Goal: Register for event/course

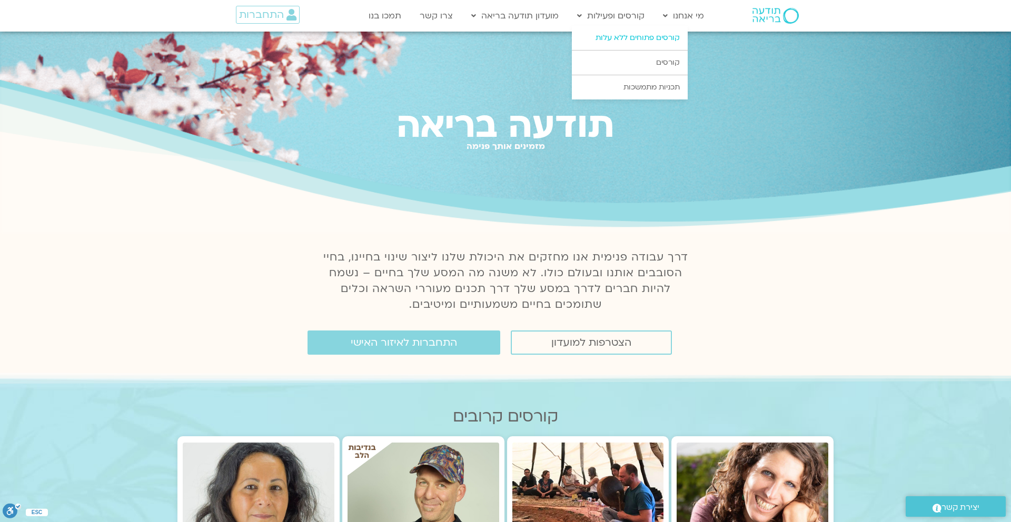
click at [602, 35] on link "קורסים פתוחים ללא עלות" at bounding box center [630, 38] width 116 height 24
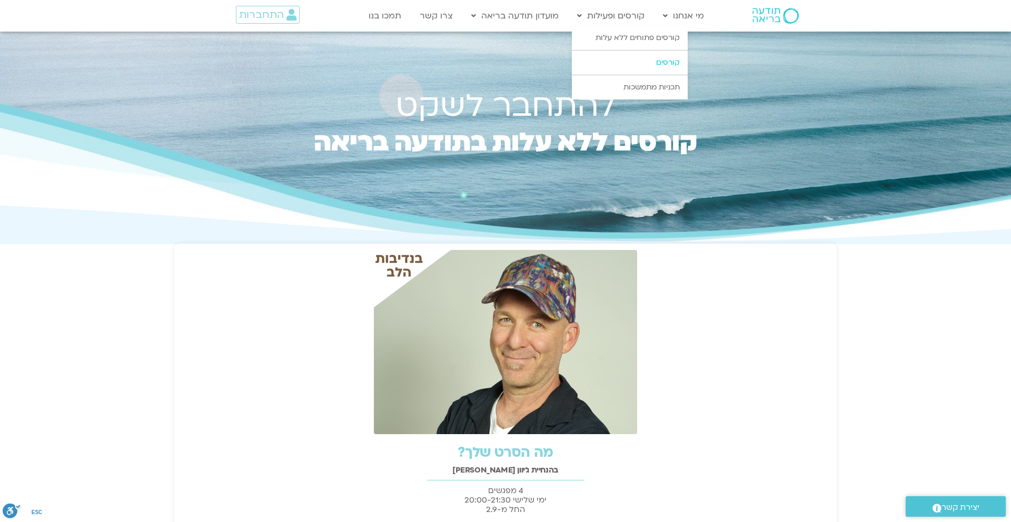
click at [643, 64] on link "קורסים" at bounding box center [630, 63] width 116 height 24
click at [670, 63] on link "קורסים" at bounding box center [630, 63] width 116 height 24
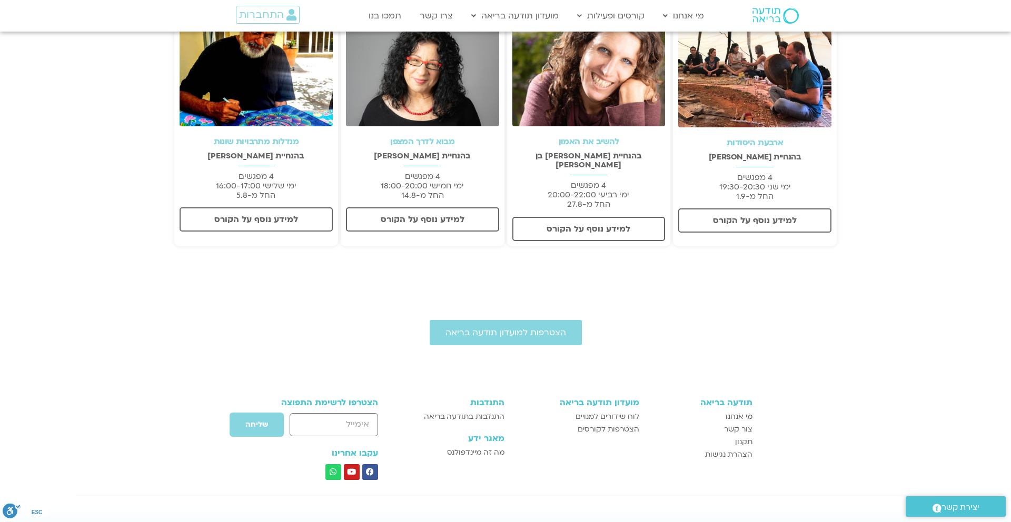
scroll to position [322, 0]
